Goal: Contribute content

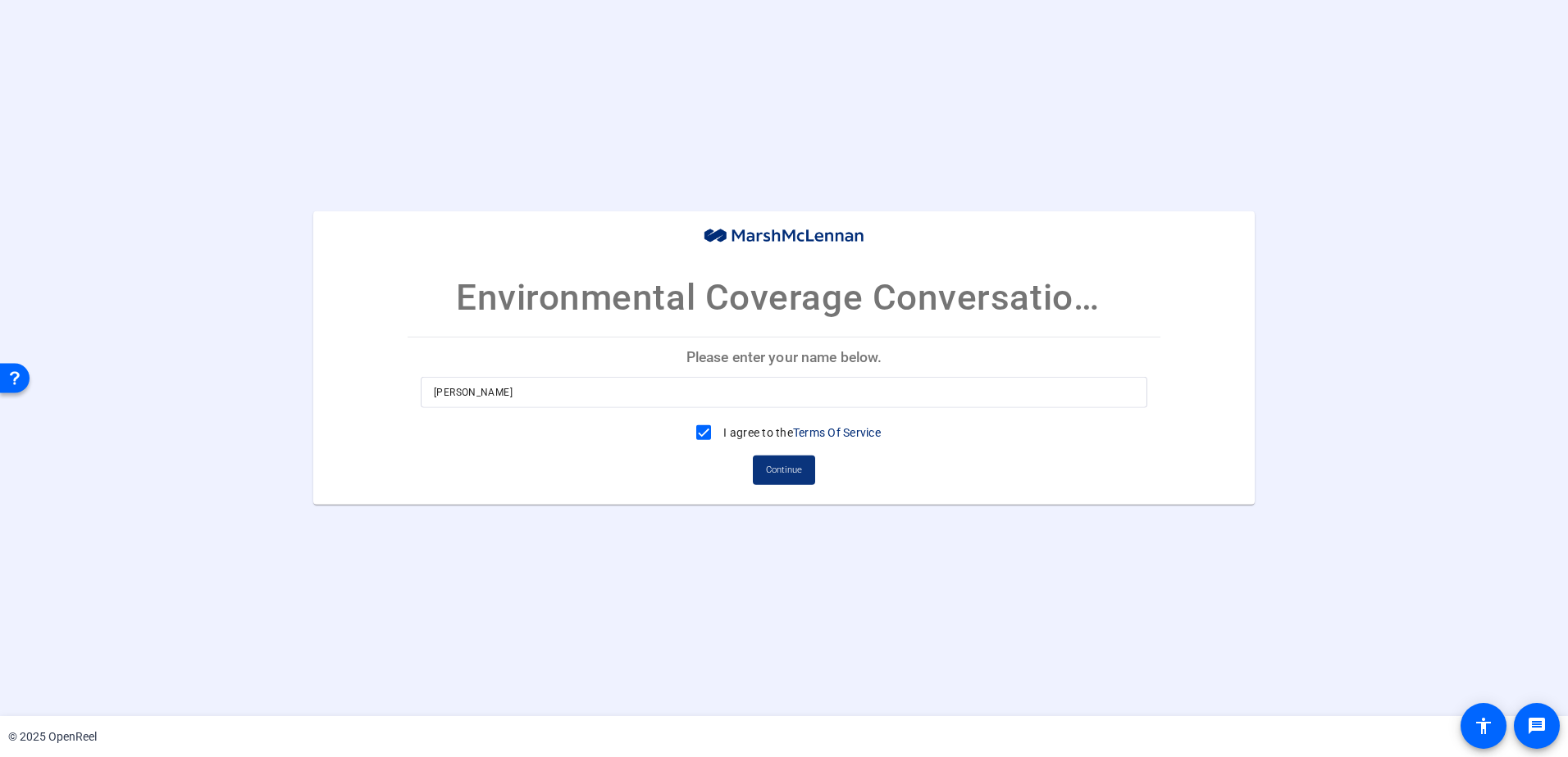
click at [795, 471] on span "Continue" at bounding box center [784, 470] width 36 height 24
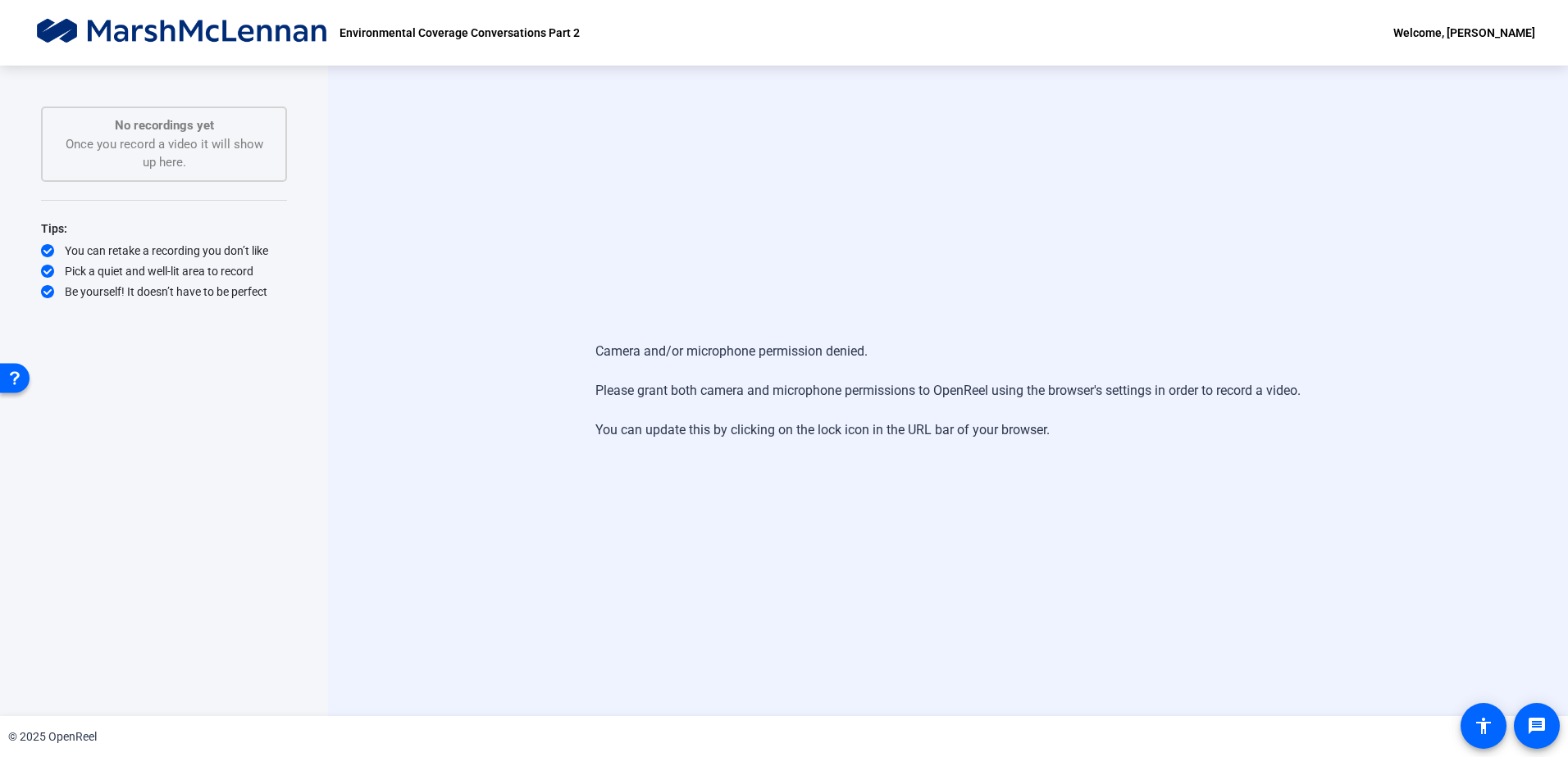
click at [204, 60] on div "Environmental Coverage Conversations Part 2 Welcome, Mylene Cooke" at bounding box center [784, 32] width 1568 height 66
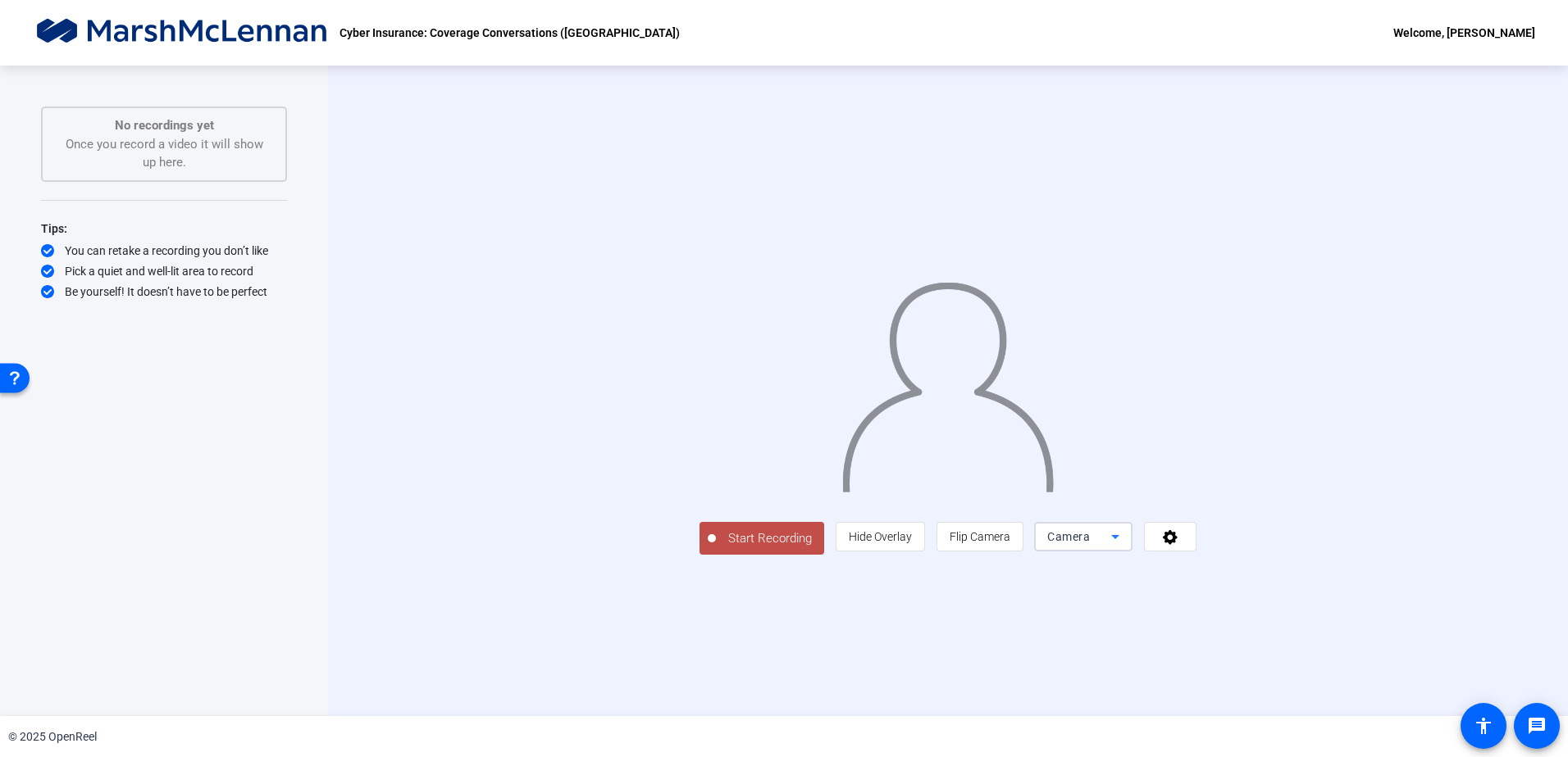
click at [1125, 547] on icon at bounding box center [1116, 537] width 20 height 20
click at [1378, 660] on div at bounding box center [784, 378] width 1568 height 757
click at [1180, 545] on icon at bounding box center [1170, 537] width 19 height 16
click at [1526, 585] on div at bounding box center [784, 378] width 1568 height 757
click at [1478, 33] on div "Welcome, [PERSON_NAME]" at bounding box center [1463, 32] width 142 height 20
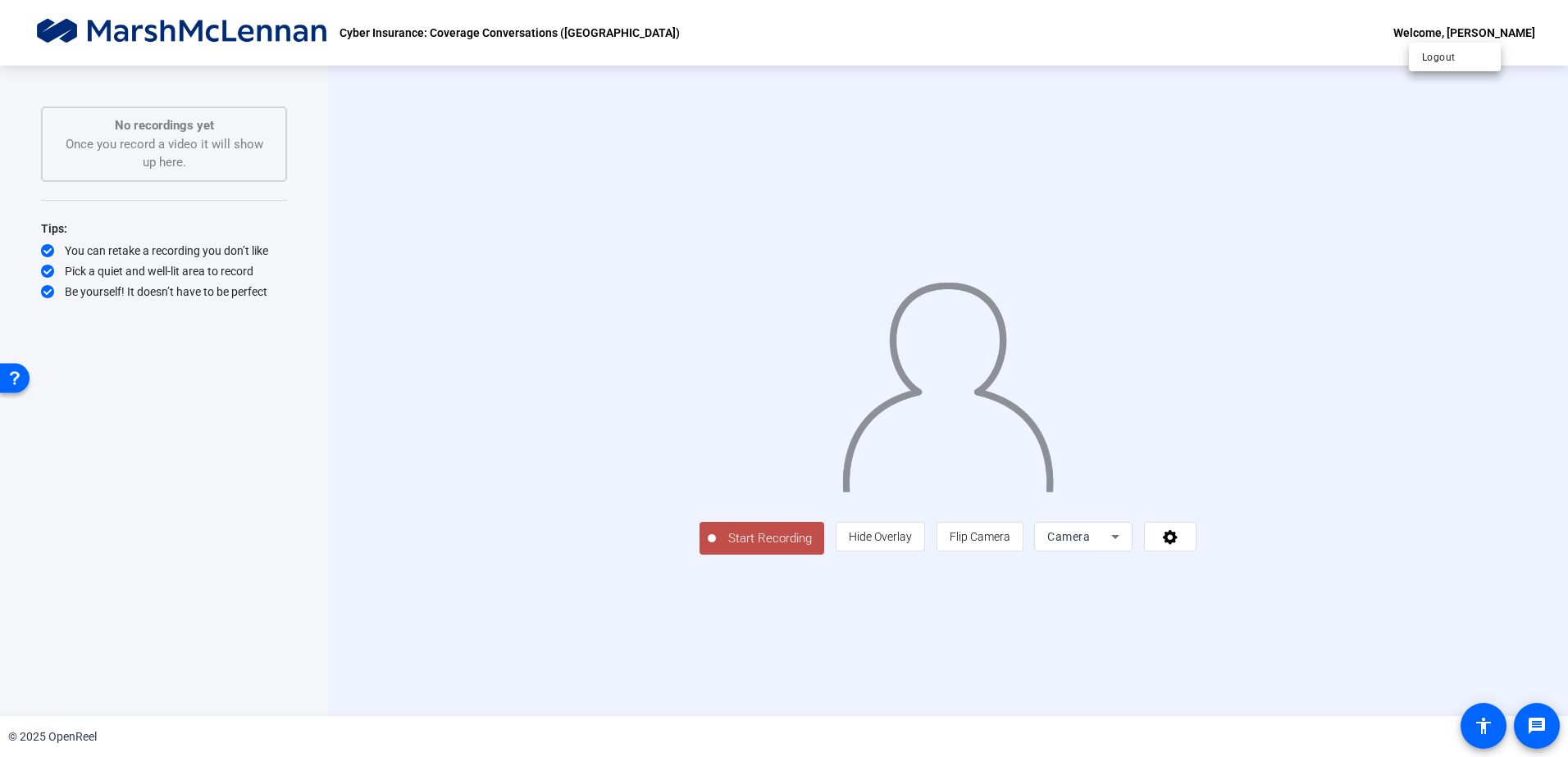
click at [497, 23] on div at bounding box center [784, 378] width 1568 height 757
